Goal: Communication & Community: Answer question/provide support

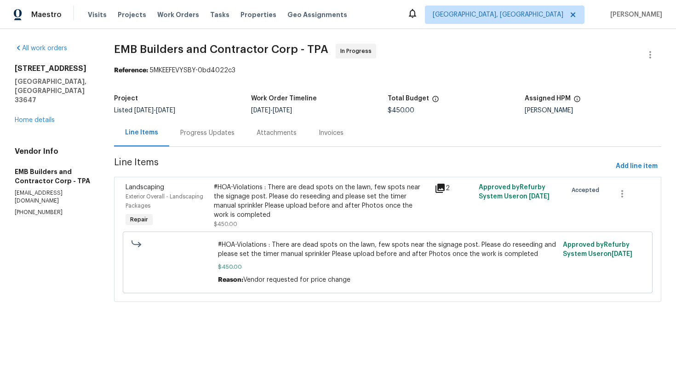
click at [374, 74] on div "Reference: 5MKEEFEVYSBY-0bd4022c3" at bounding box center [387, 70] width 547 height 9
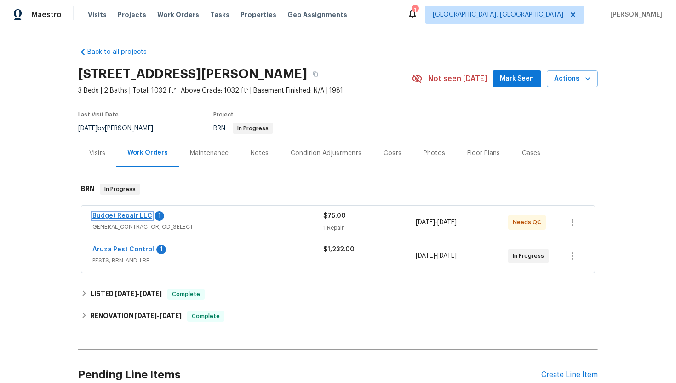
click at [136, 213] on link "Budget Repair LLC" at bounding box center [122, 215] width 60 height 6
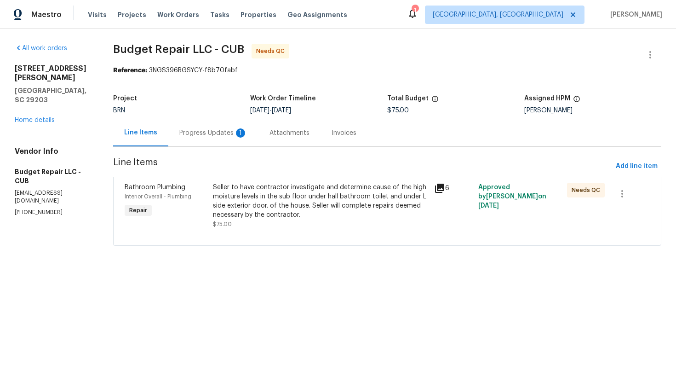
click at [235, 137] on div "Progress Updates 1" at bounding box center [213, 132] width 68 height 9
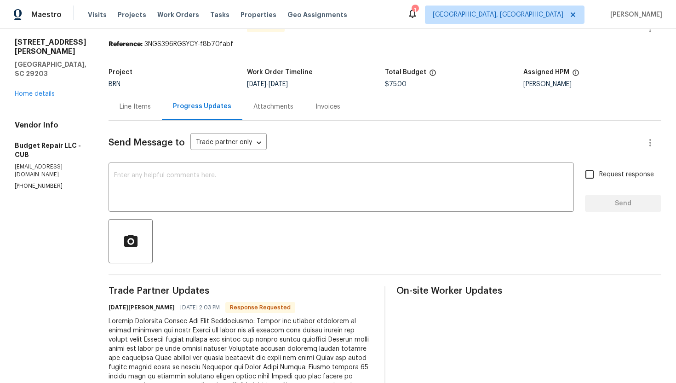
scroll to position [6, 0]
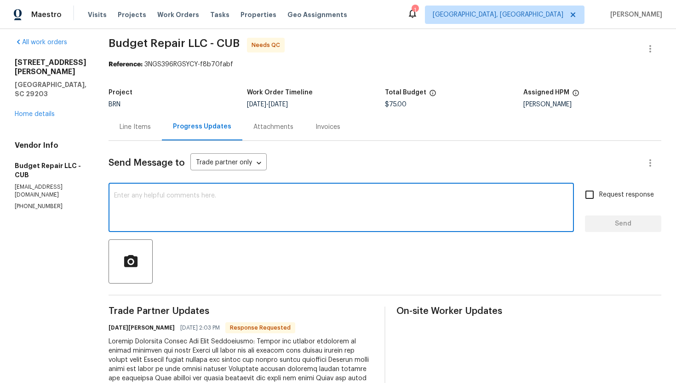
click at [267, 215] on textarea at bounding box center [341, 208] width 454 height 32
type textarea "Got it, I'll review the cost and will let you know."
click at [595, 191] on input "Request response" at bounding box center [589, 194] width 19 height 19
checkbox input "true"
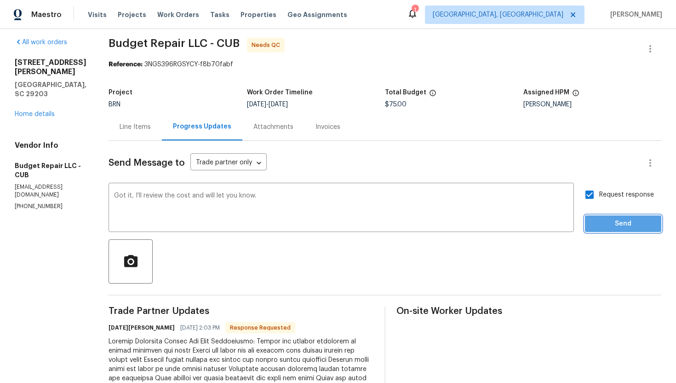
click at [607, 217] on button "Send" at bounding box center [623, 223] width 76 height 17
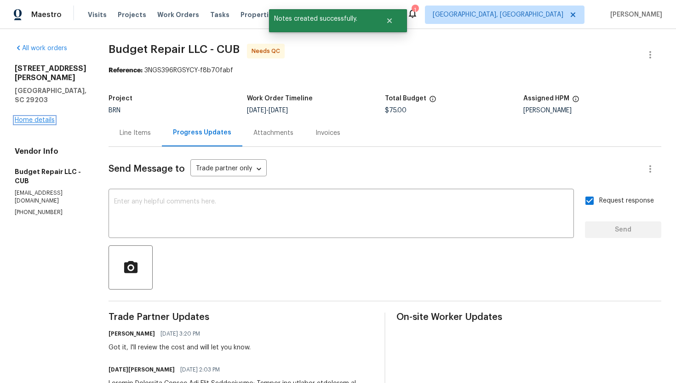
click at [45, 117] on link "Home details" at bounding box center [35, 120] width 40 height 6
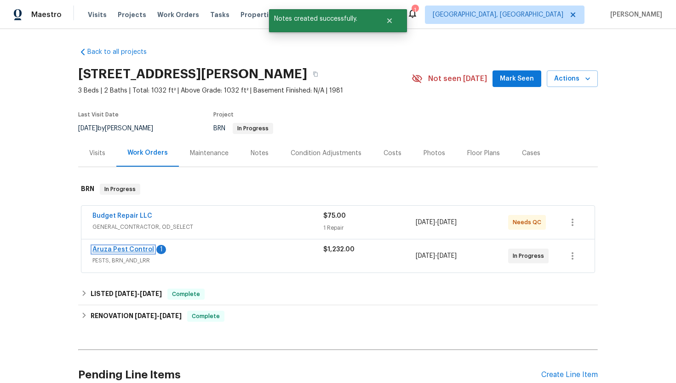
click at [120, 251] on link "Aruza Pest Control" at bounding box center [123, 249] width 62 height 6
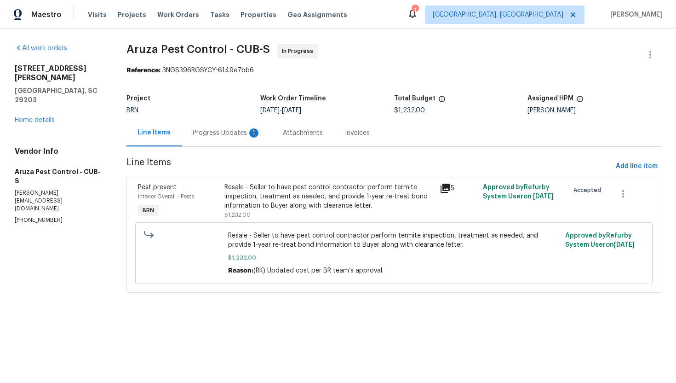
click at [235, 138] on div "Progress Updates 1" at bounding box center [227, 132] width 90 height 27
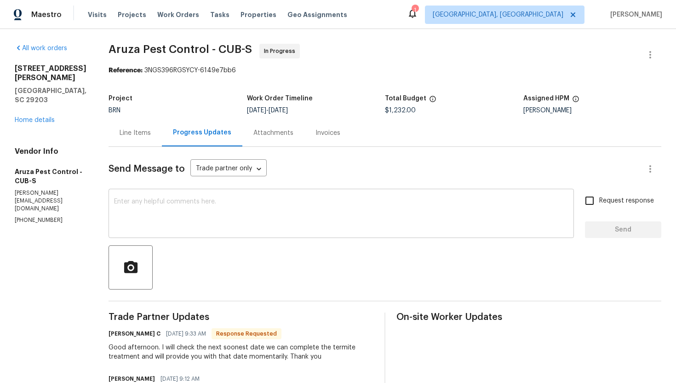
click at [238, 212] on textarea at bounding box center [341, 214] width 454 height 32
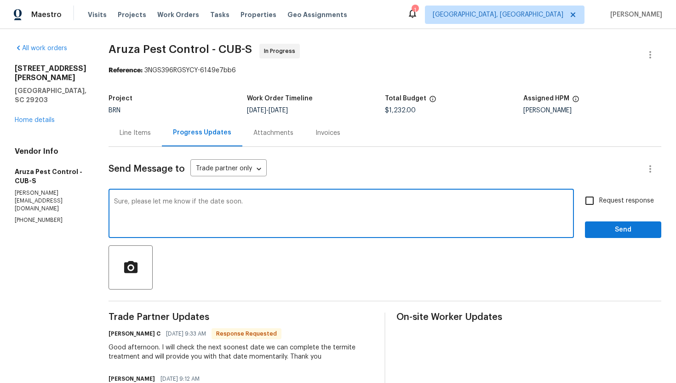
type textarea "Sure, please let me know if the date soon."
click at [590, 199] on input "Request response" at bounding box center [589, 200] width 19 height 19
checkbox input "true"
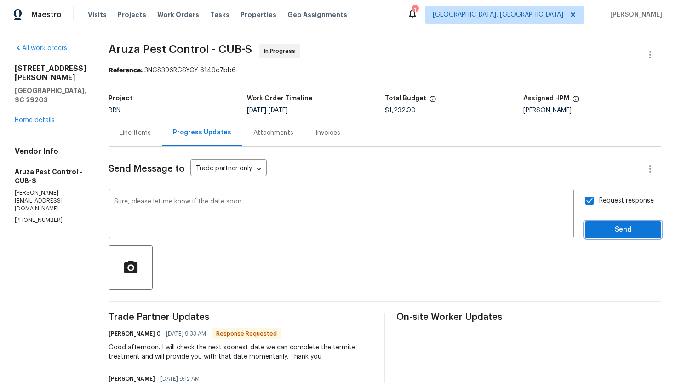
click at [602, 227] on span "Send" at bounding box center [623, 229] width 62 height 11
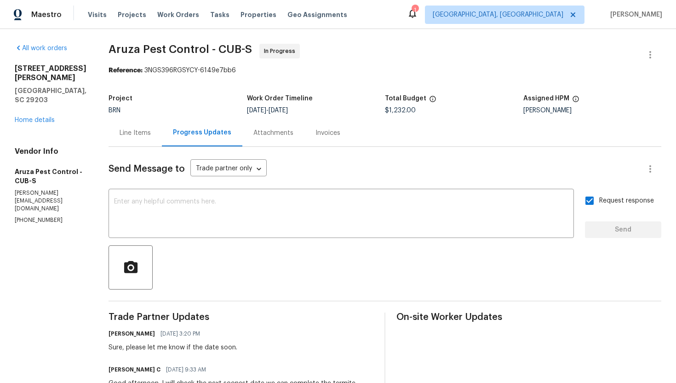
click at [144, 138] on div "Line Items" at bounding box center [135, 132] width 53 height 27
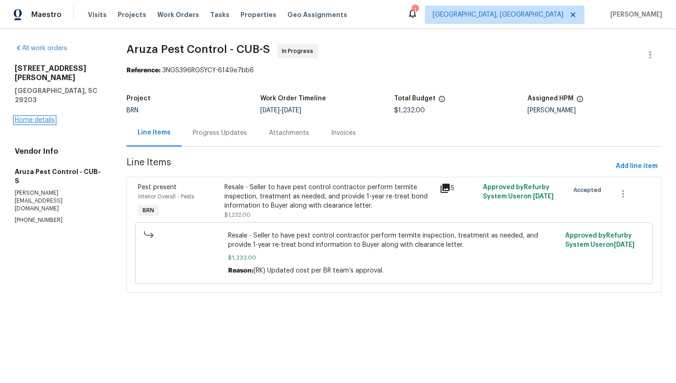
click at [49, 117] on link "Home details" at bounding box center [35, 120] width 40 height 6
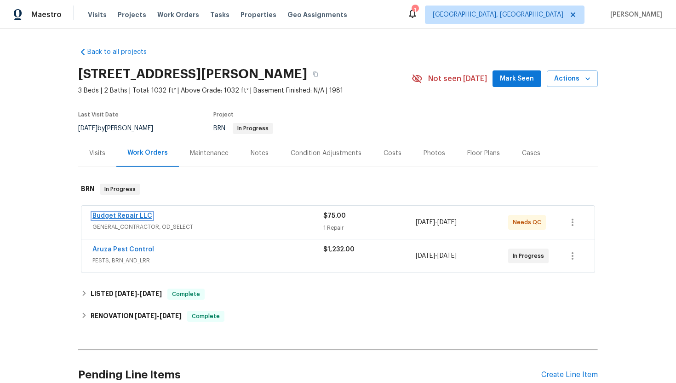
click at [98, 217] on link "Budget Repair LLC" at bounding box center [122, 215] width 60 height 6
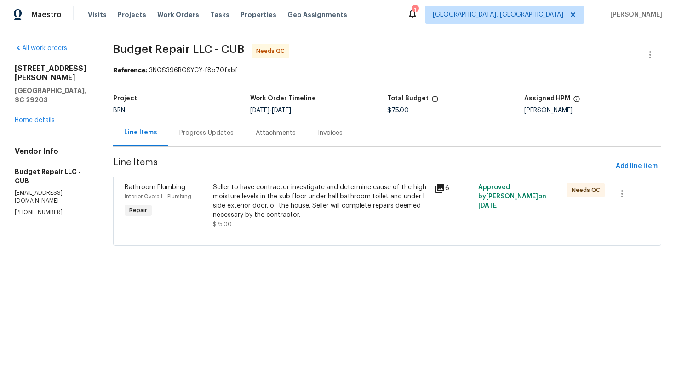
click at [198, 138] on div "Progress Updates" at bounding box center [206, 132] width 76 height 27
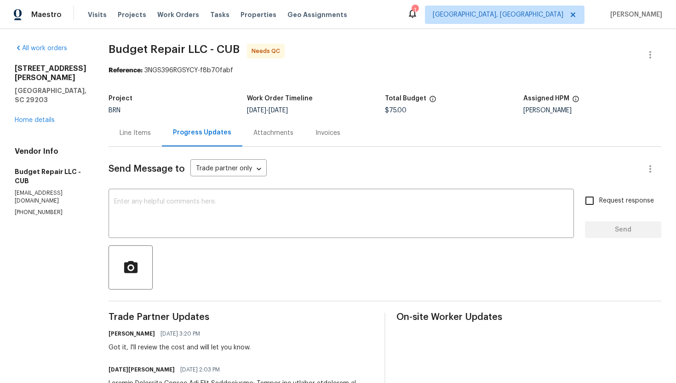
click at [138, 135] on div "Line Items" at bounding box center [135, 132] width 31 height 9
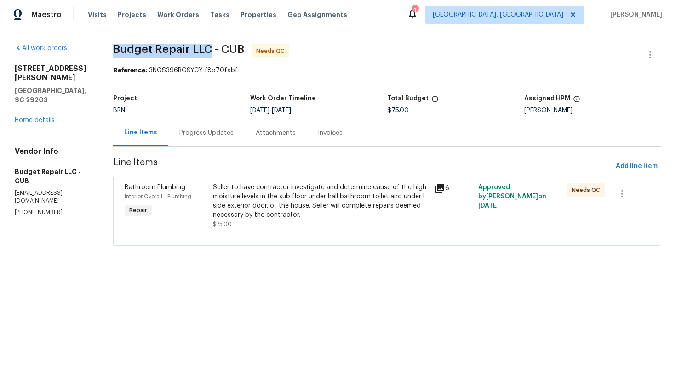
drag, startPoint x: 112, startPoint y: 50, endPoint x: 210, endPoint y: 48, distance: 97.5
click at [210, 48] on div "All work orders [STREET_ADDRESS][PERSON_NAME] Home details Vendor Info Budget R…" at bounding box center [338, 150] width 676 height 242
copy span "Budget Repair LLC"
click at [361, 70] on div "Reference: 3NGS396RGSYCY-f8b70fabf" at bounding box center [387, 70] width 548 height 9
click at [203, 127] on div "Progress Updates" at bounding box center [206, 132] width 76 height 27
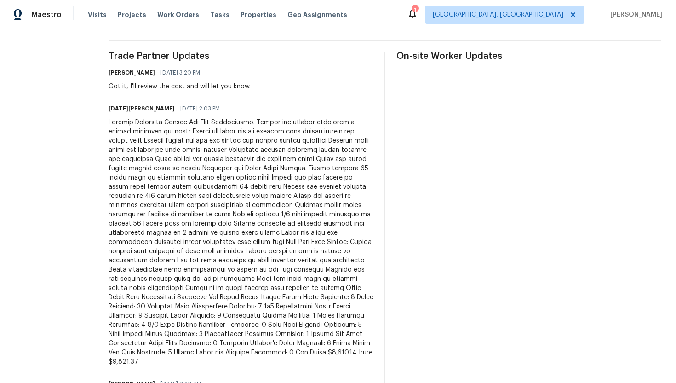
scroll to position [293, 0]
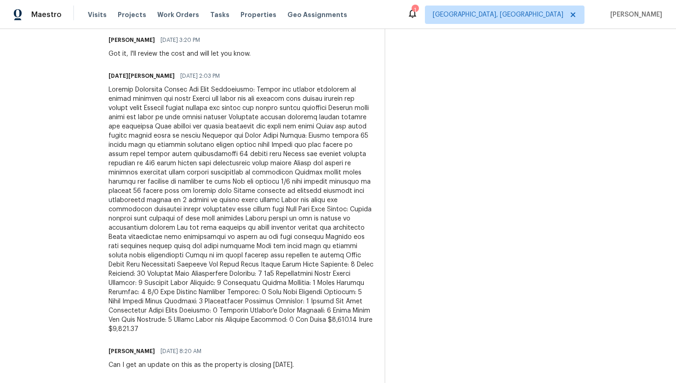
click at [172, 225] on div at bounding box center [241, 209] width 265 height 248
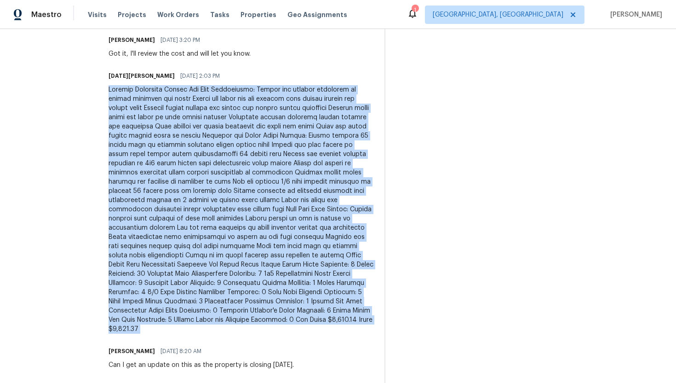
copy div "Project Breakdown Toilet Wax Seal Replacement: Remove two toilets carefully to …"
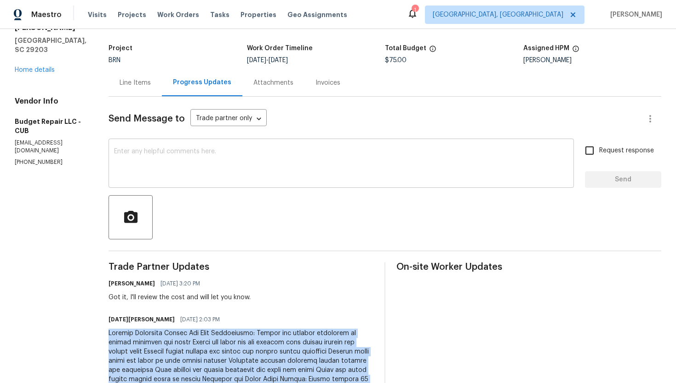
scroll to position [0, 0]
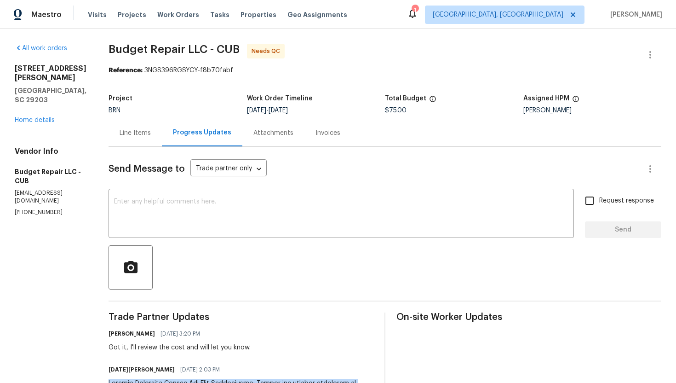
drag, startPoint x: 394, startPoint y: 109, endPoint x: 382, endPoint y: 110, distance: 11.5
click at [382, 109] on div "Project BRN Work Order Timeline [DATE] - [DATE] Total Budget $75.00 Assigned HP…" at bounding box center [385, 104] width 553 height 29
click at [382, 110] on div "[DATE] - [DATE]" at bounding box center [316, 110] width 138 height 6
drag, startPoint x: 394, startPoint y: 112, endPoint x: 383, endPoint y: 113, distance: 11.5
click at [383, 113] on div "Project BRN Work Order Timeline [DATE] - [DATE] Total Budget $75.00 Assigned HP…" at bounding box center [385, 104] width 553 height 29
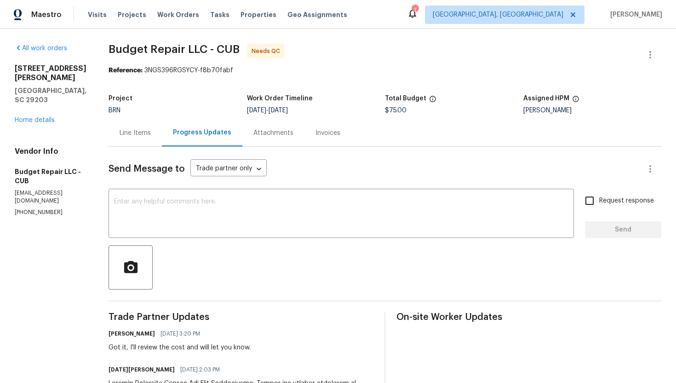
click at [383, 113] on div "[DATE] - [DATE]" at bounding box center [316, 110] width 138 height 6
drag, startPoint x: 393, startPoint y: 110, endPoint x: 384, endPoint y: 110, distance: 9.2
click at [385, 110] on span "$75.00" at bounding box center [396, 110] width 22 height 6
copy span "$75"
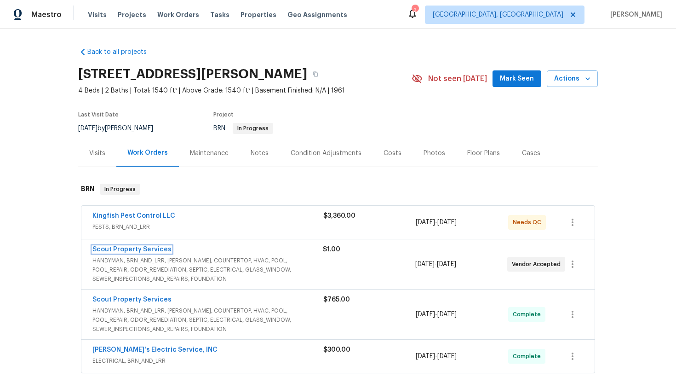
click at [140, 250] on link "Scout Property Services" at bounding box center [131, 249] width 79 height 6
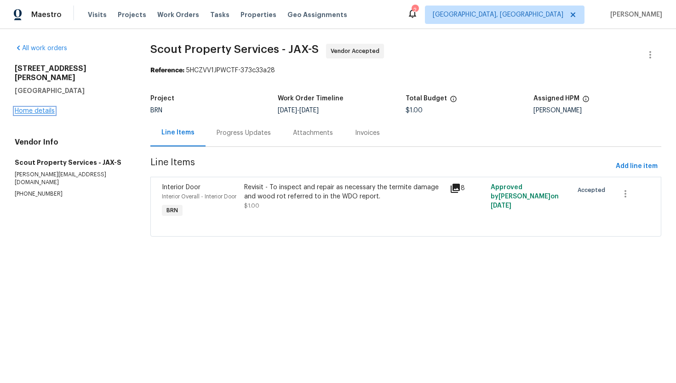
click at [45, 108] on link "Home details" at bounding box center [35, 111] width 40 height 6
